Goal: Task Accomplishment & Management: Use online tool/utility

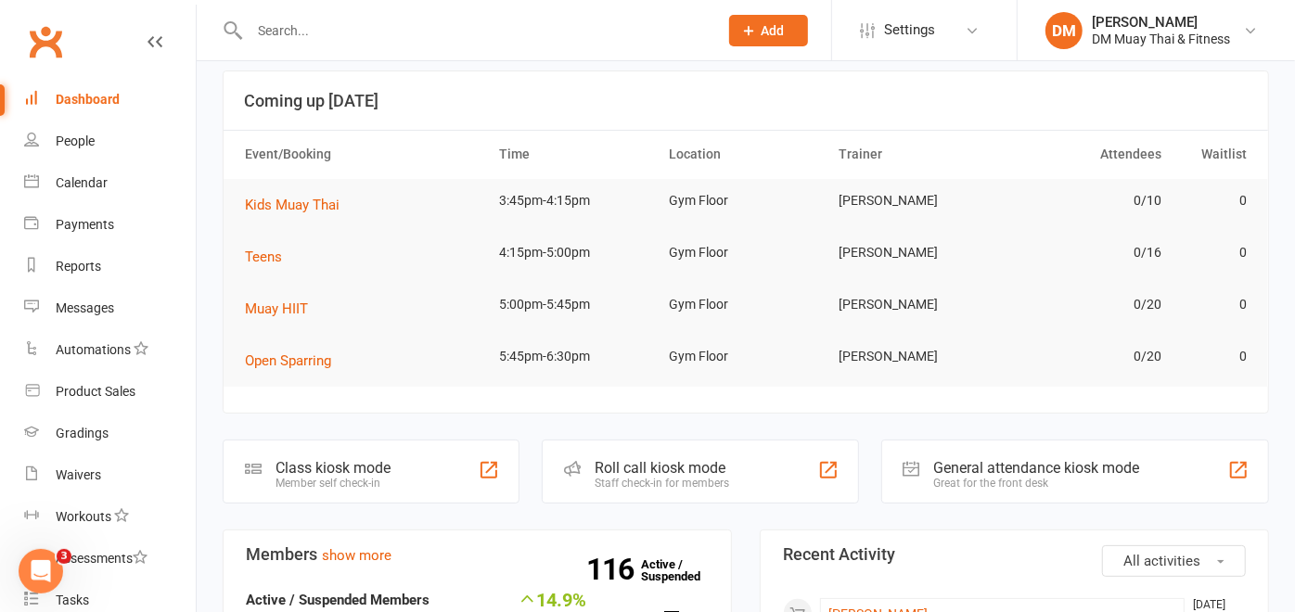
scroll to position [206, 0]
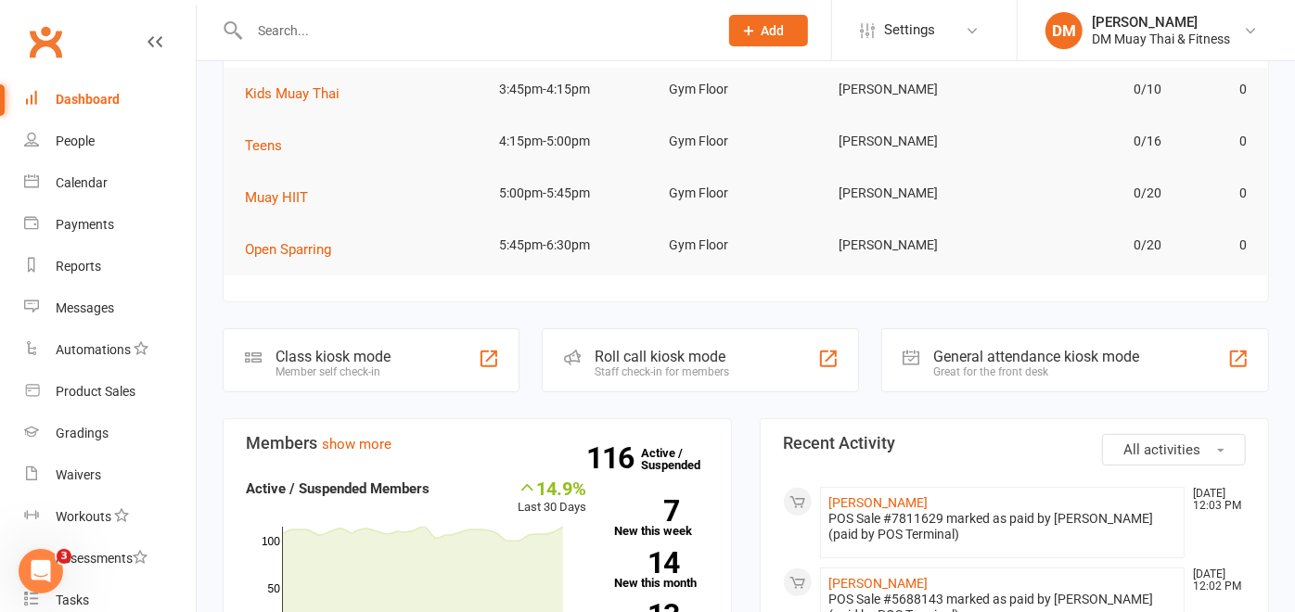
click at [703, 336] on div "Roll call kiosk mode Staff check-in for members" at bounding box center [700, 360] width 316 height 64
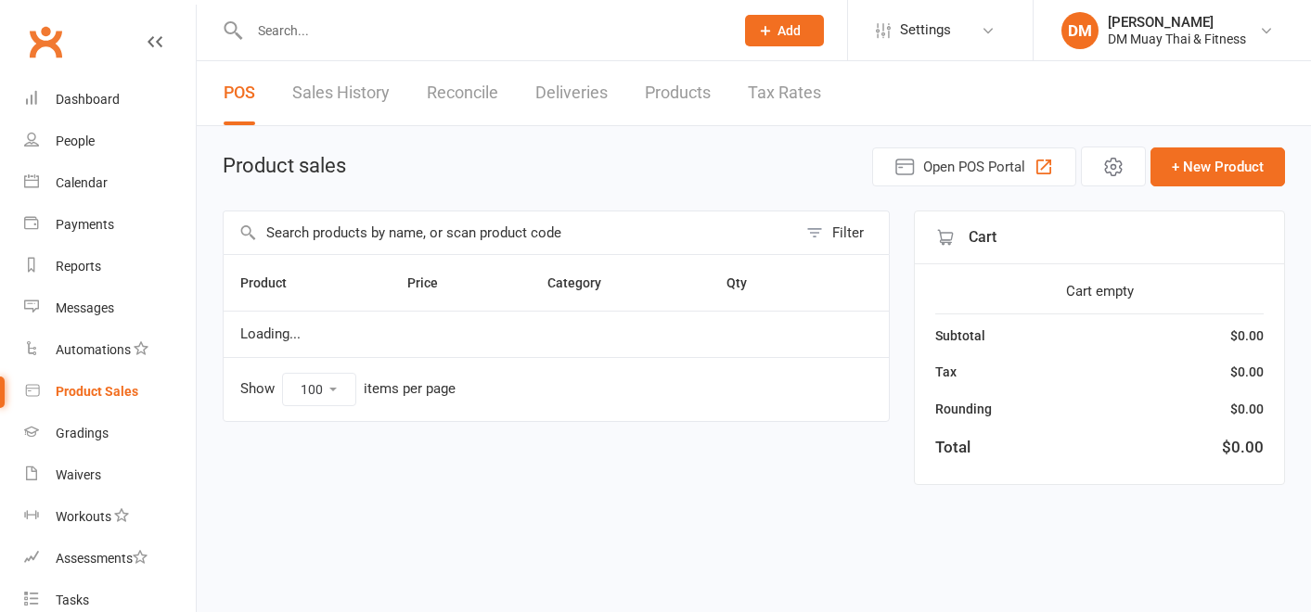
select select "100"
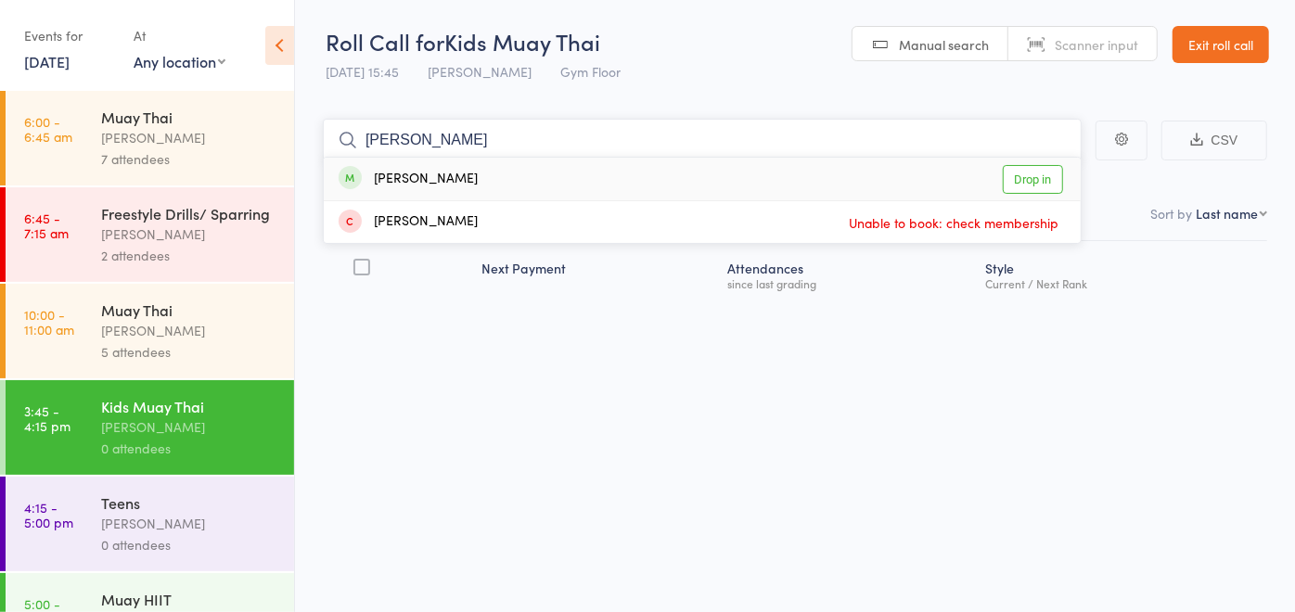
type input "[PERSON_NAME]"
click at [455, 184] on div "[PERSON_NAME] Drop in" at bounding box center [702, 179] width 757 height 43
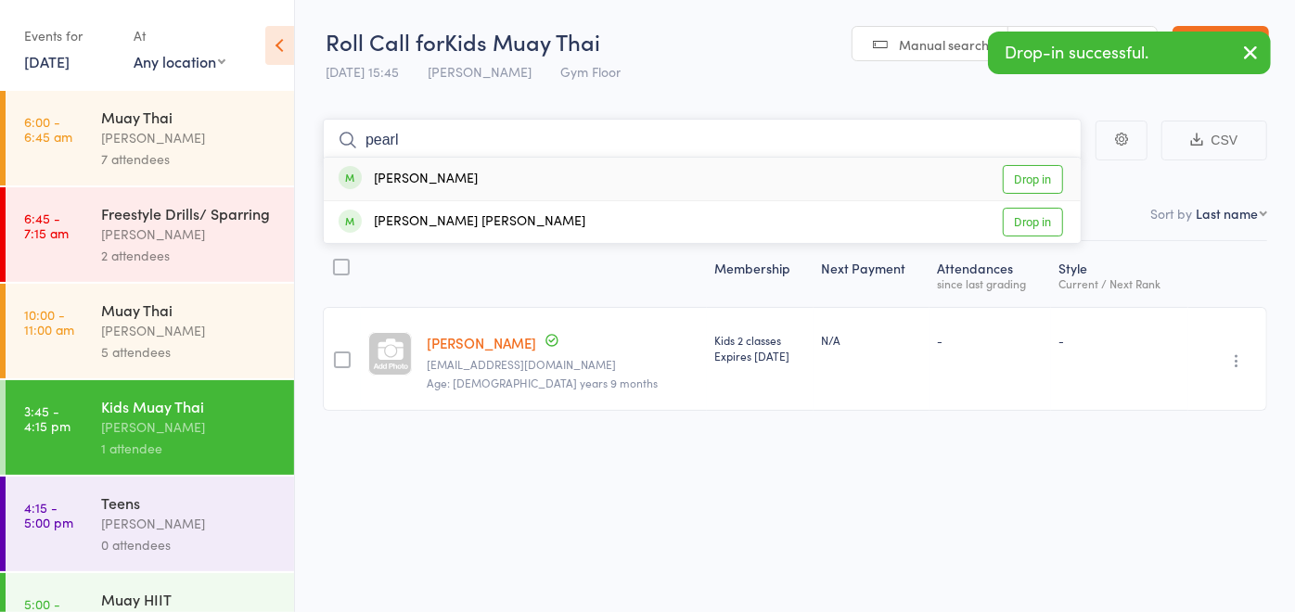
type input "pearl"
click at [455, 182] on div "[PERSON_NAME] Drop in" at bounding box center [702, 179] width 757 height 43
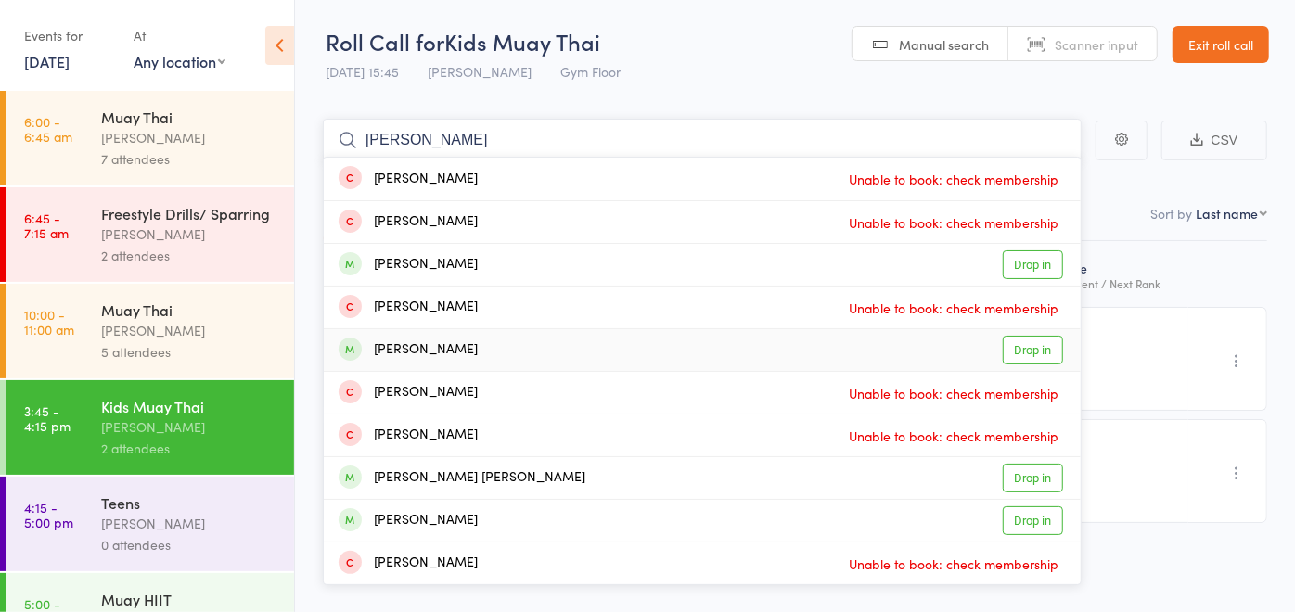
type input "[PERSON_NAME]"
click at [454, 355] on div "[PERSON_NAME]" at bounding box center [408, 349] width 139 height 21
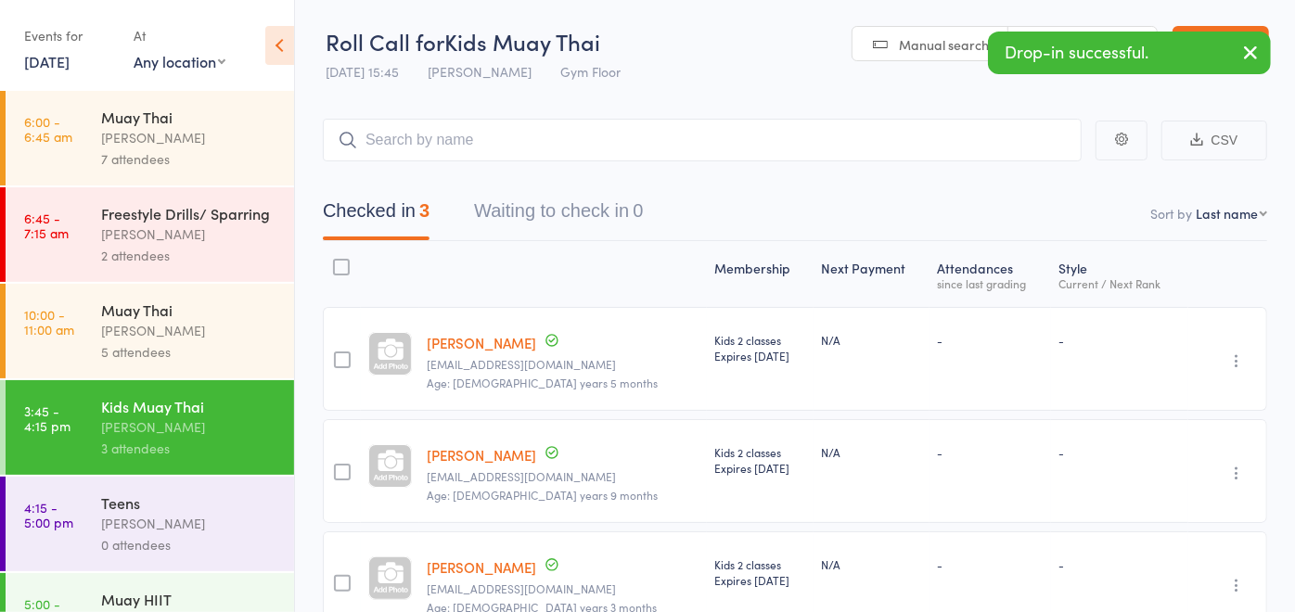
click at [455, 358] on small "[EMAIL_ADDRESS][DOMAIN_NAME]" at bounding box center [563, 364] width 273 height 13
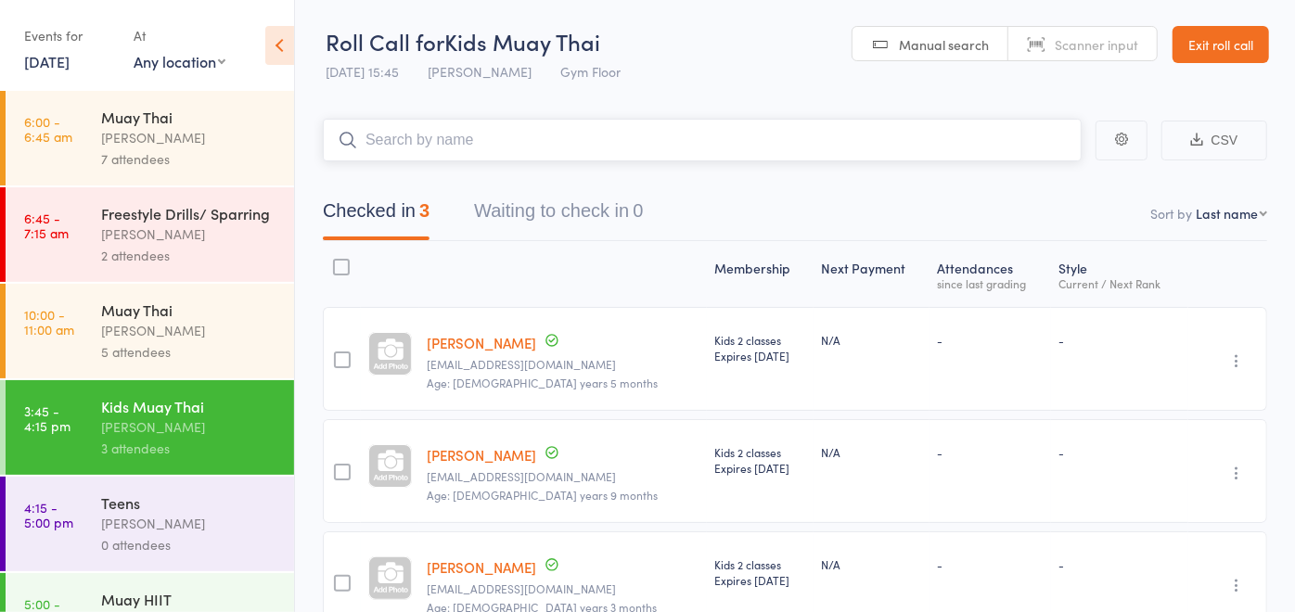
click at [379, 144] on input "search" at bounding box center [702, 140] width 759 height 43
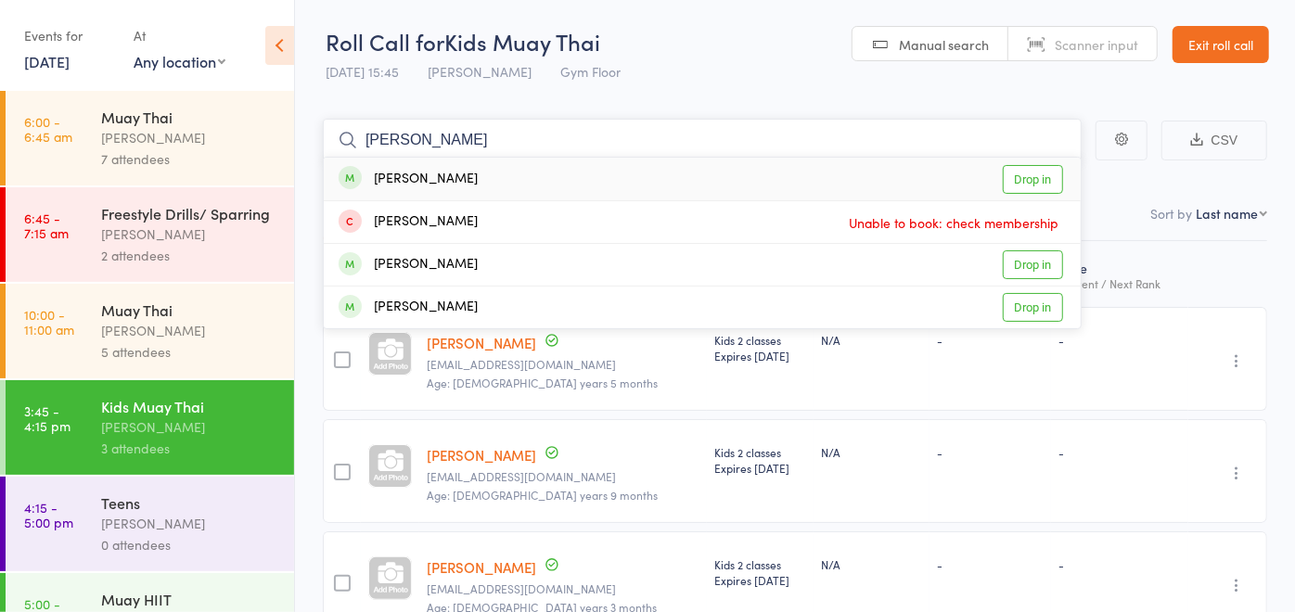
type input "[PERSON_NAME]"
click at [482, 181] on div "[PERSON_NAME] Drop in" at bounding box center [702, 179] width 757 height 43
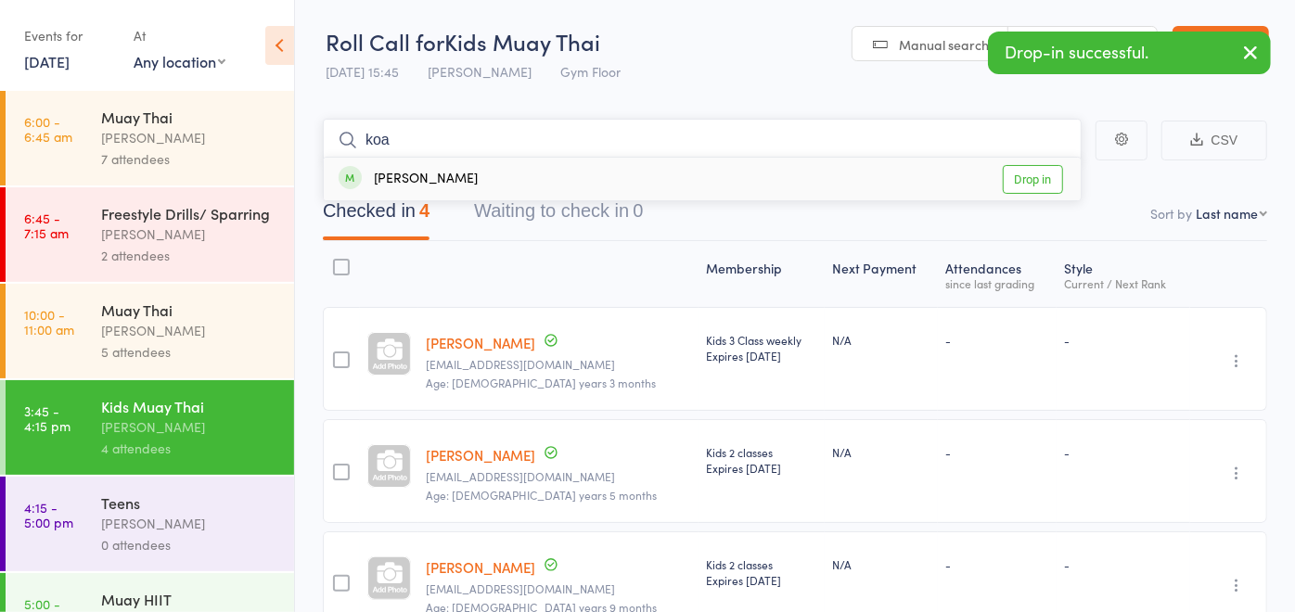
type input "koa"
click at [500, 173] on div "[PERSON_NAME] Drop in" at bounding box center [702, 179] width 757 height 43
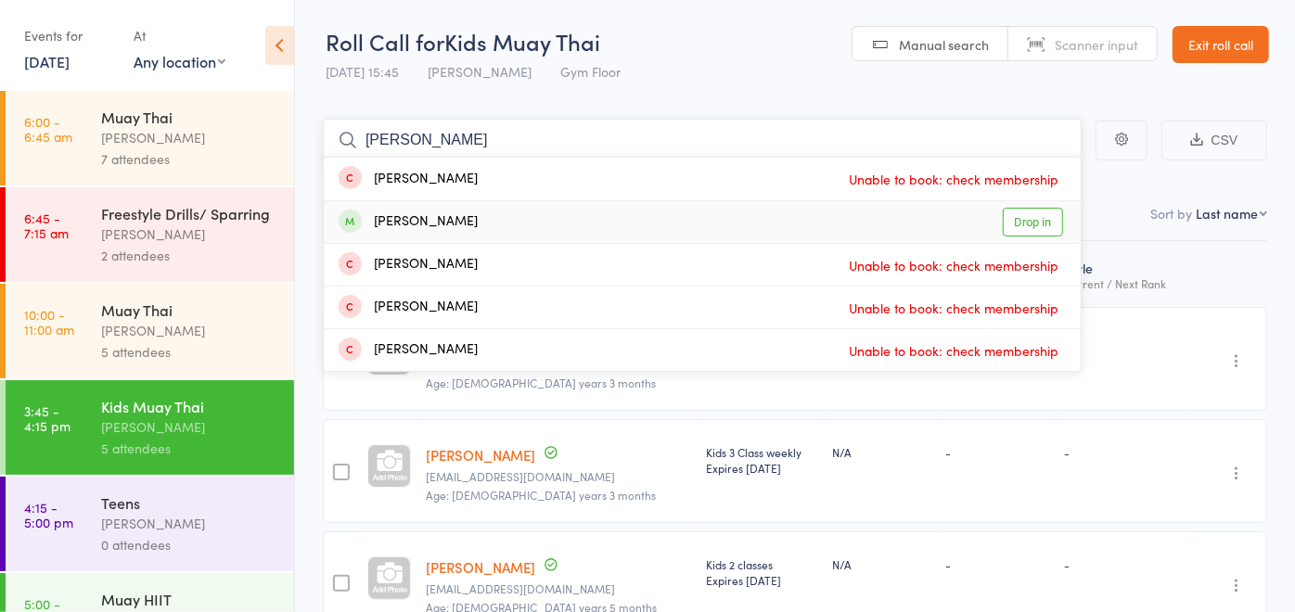
type input "[PERSON_NAME]"
click at [568, 221] on div "[PERSON_NAME] Drop in" at bounding box center [702, 222] width 757 height 42
